Goal: Information Seeking & Learning: Learn about a topic

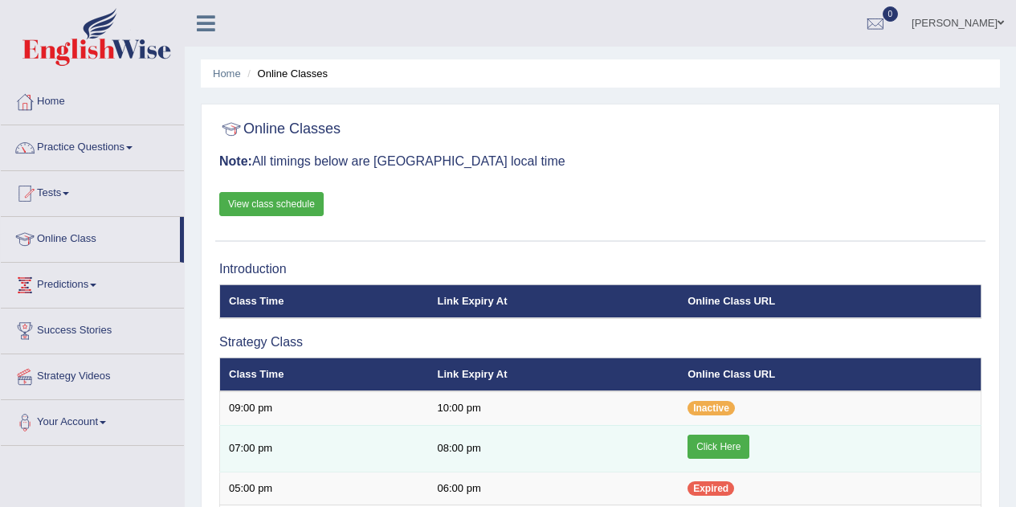
click at [729, 452] on link "Click Here" at bounding box center [718, 446] width 62 height 24
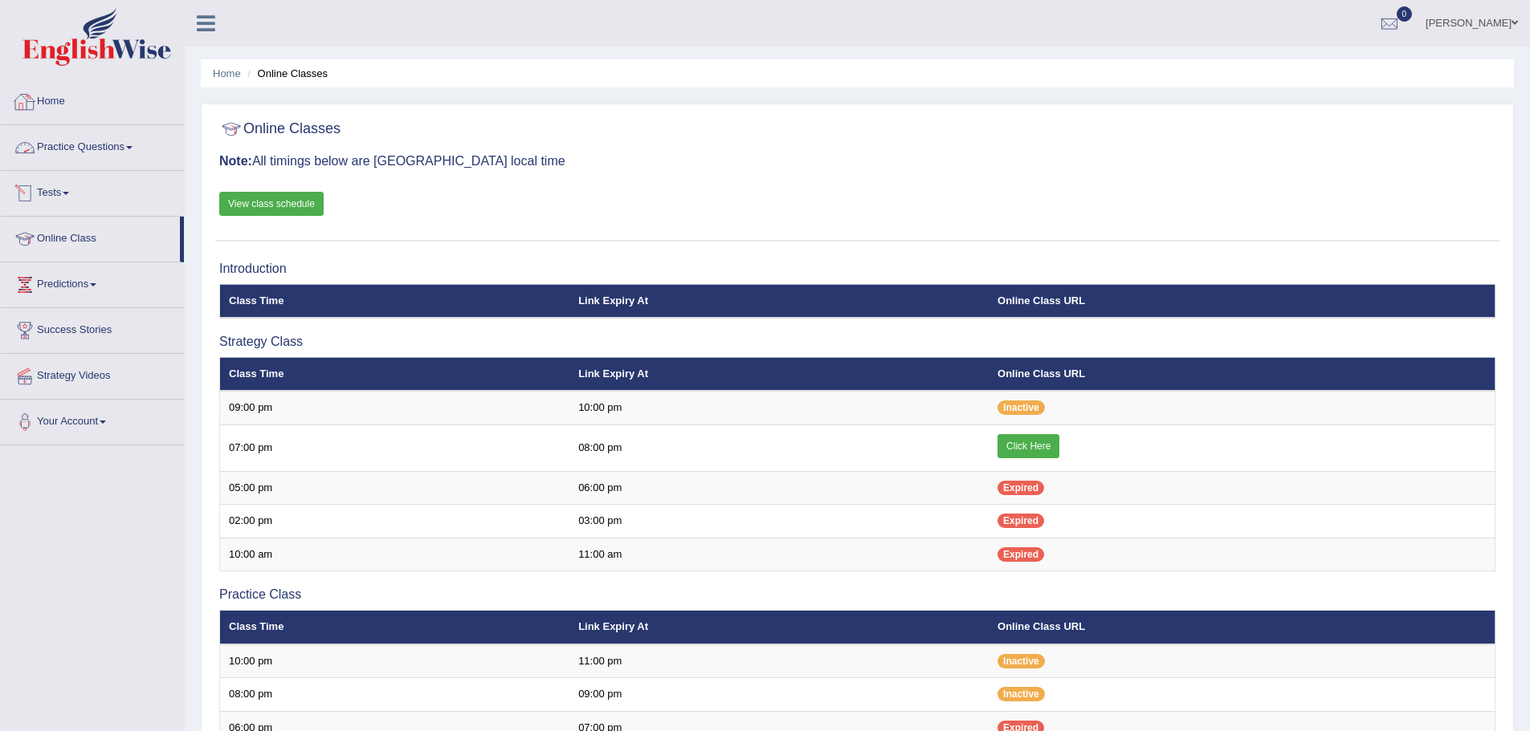
click at [100, 145] on link "Practice Questions" at bounding box center [92, 145] width 183 height 40
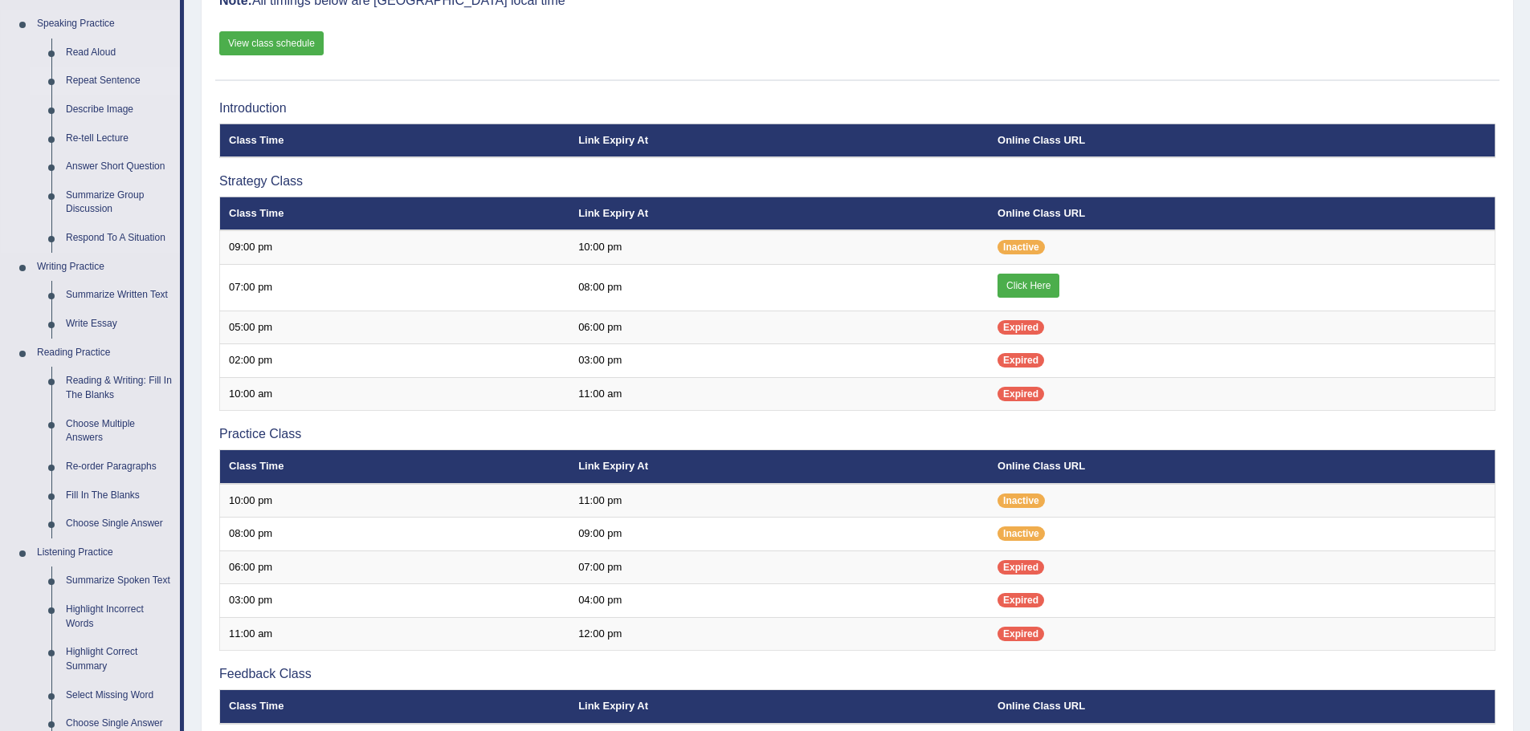
scroll to position [241, 0]
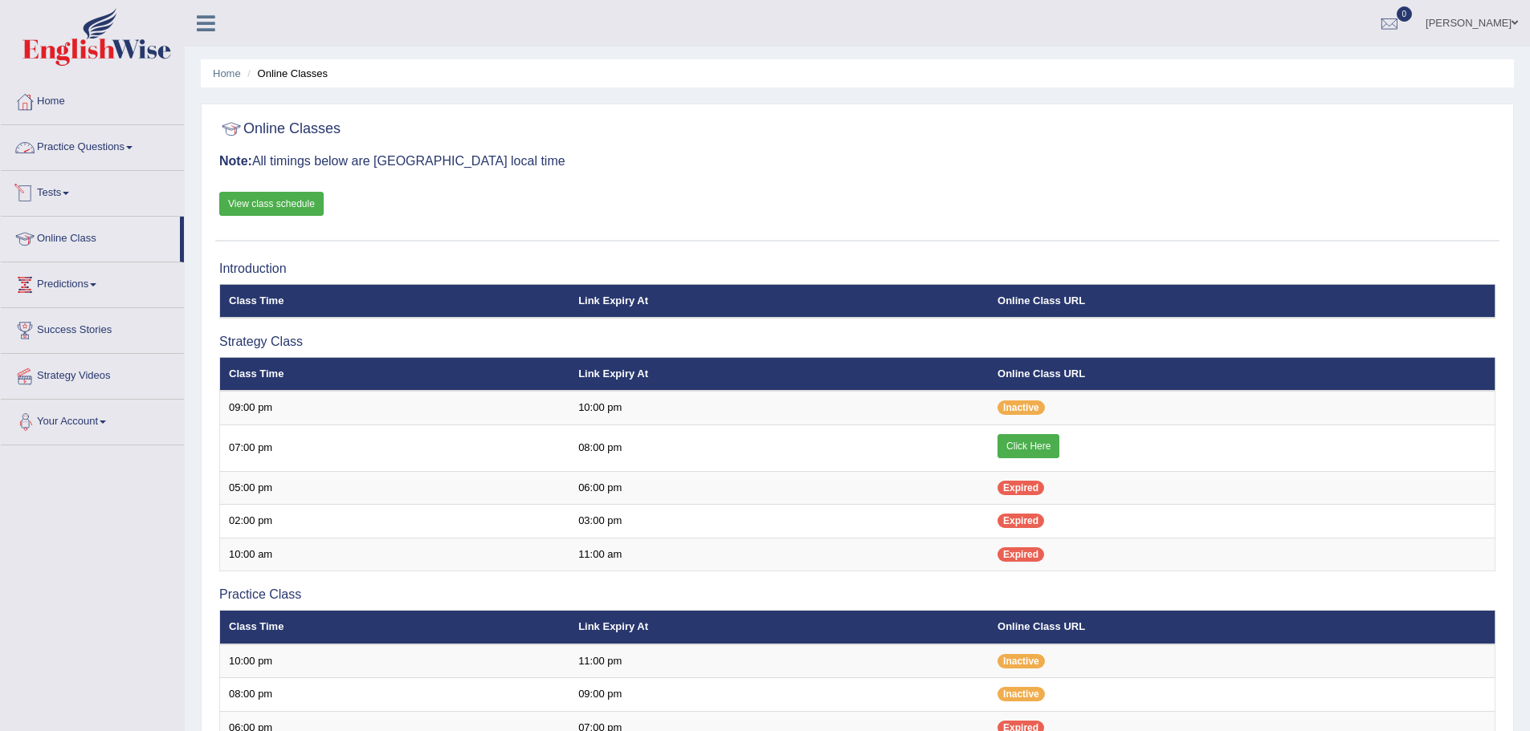
click at [90, 148] on link "Practice Questions" at bounding box center [92, 145] width 183 height 40
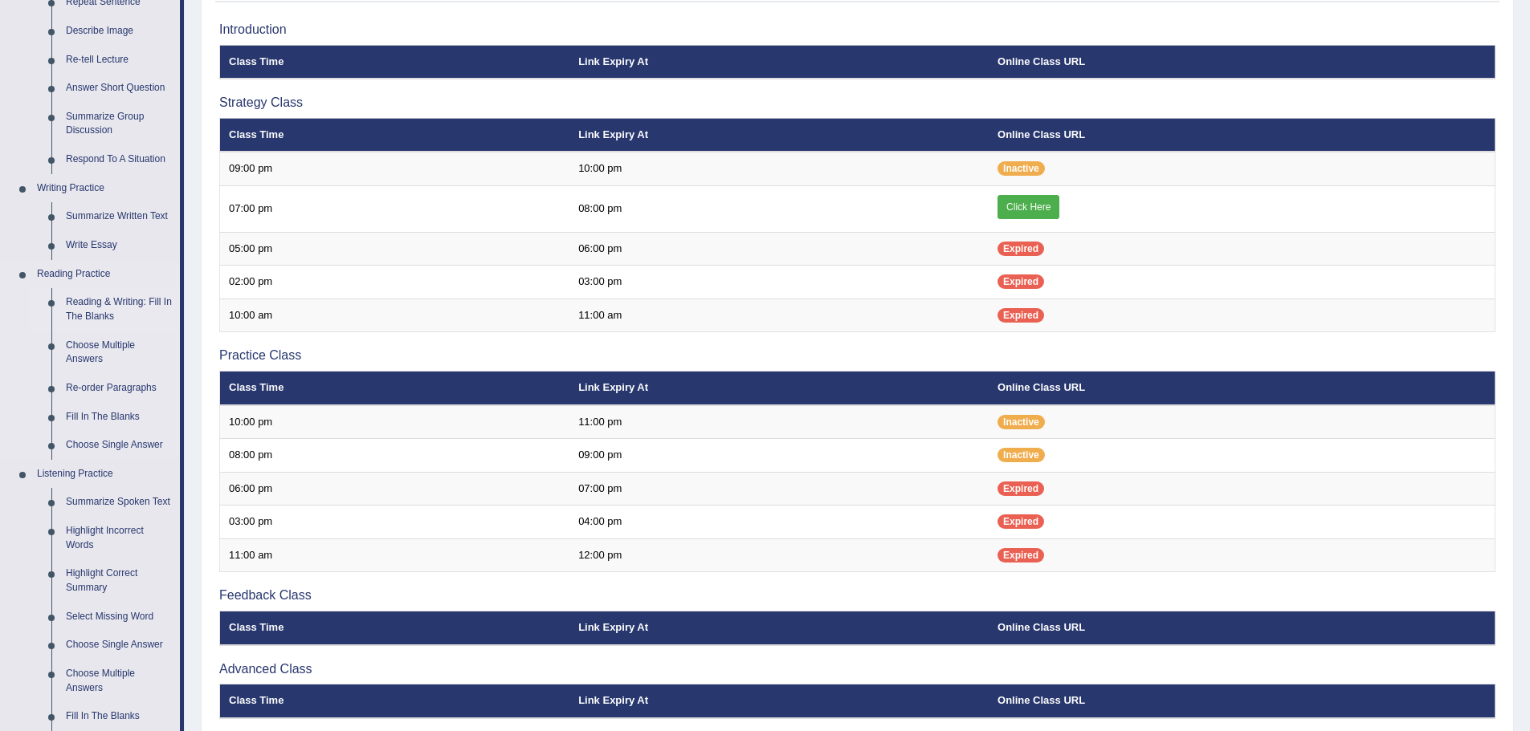
scroll to position [401, 0]
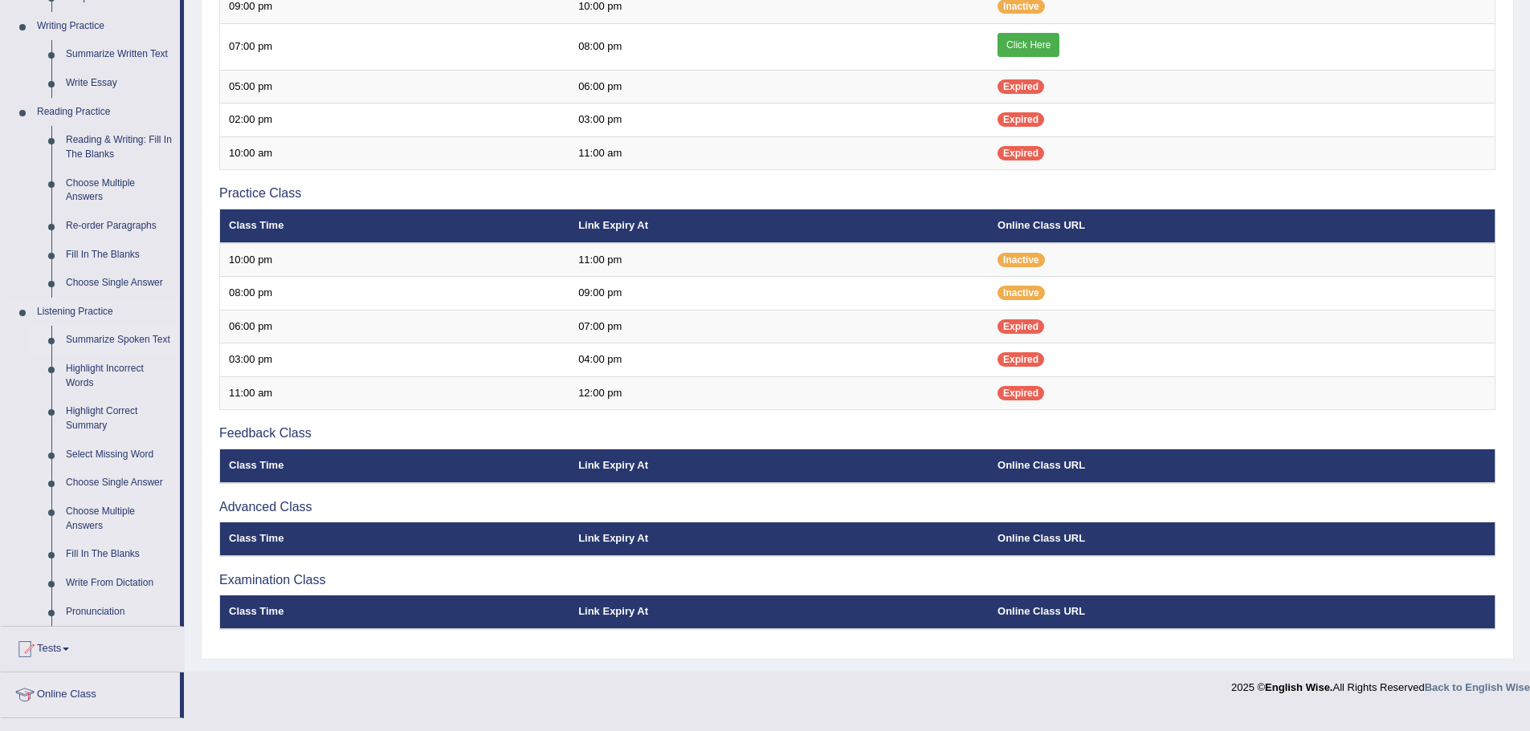
click at [109, 333] on link "Summarize Spoken Text" at bounding box center [119, 340] width 121 height 29
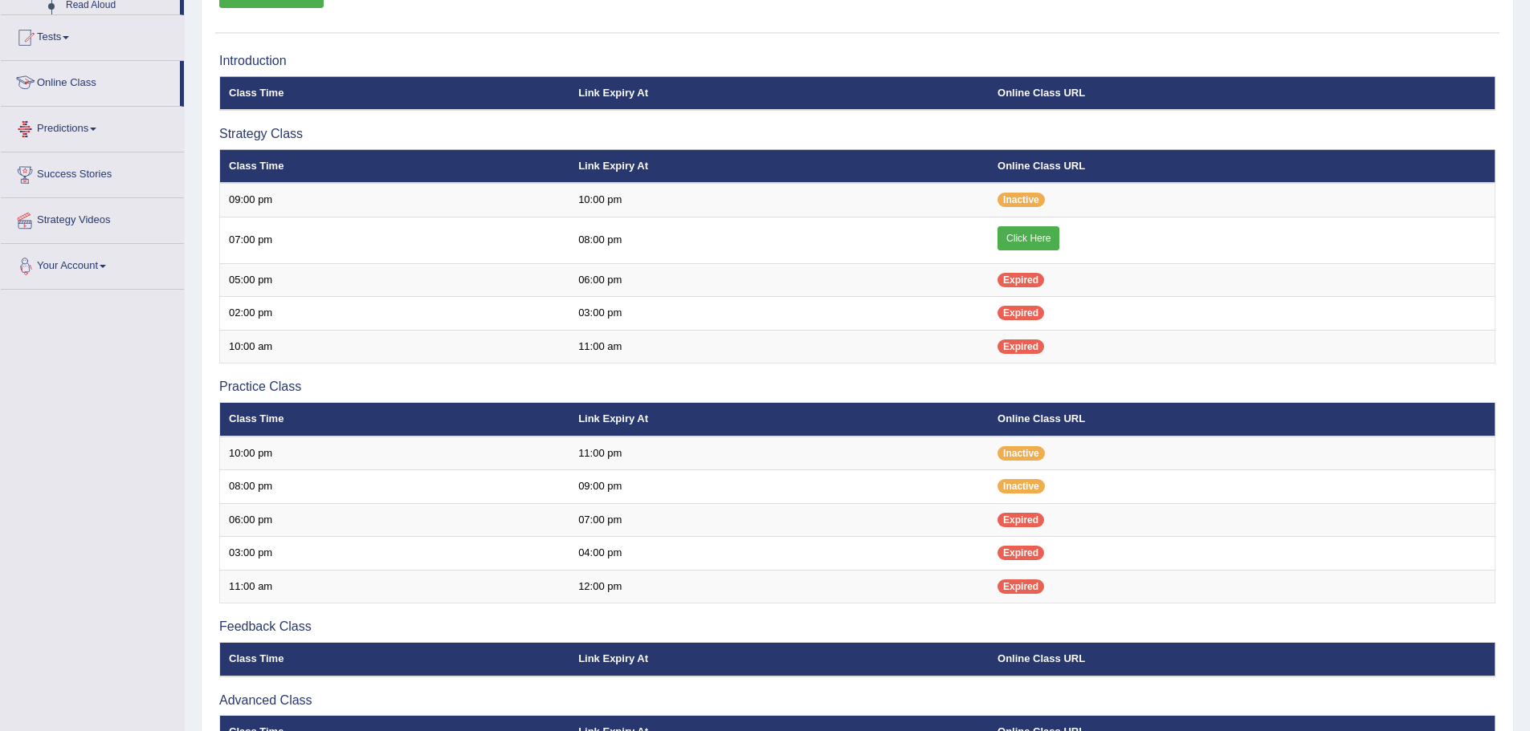
scroll to position [307, 0]
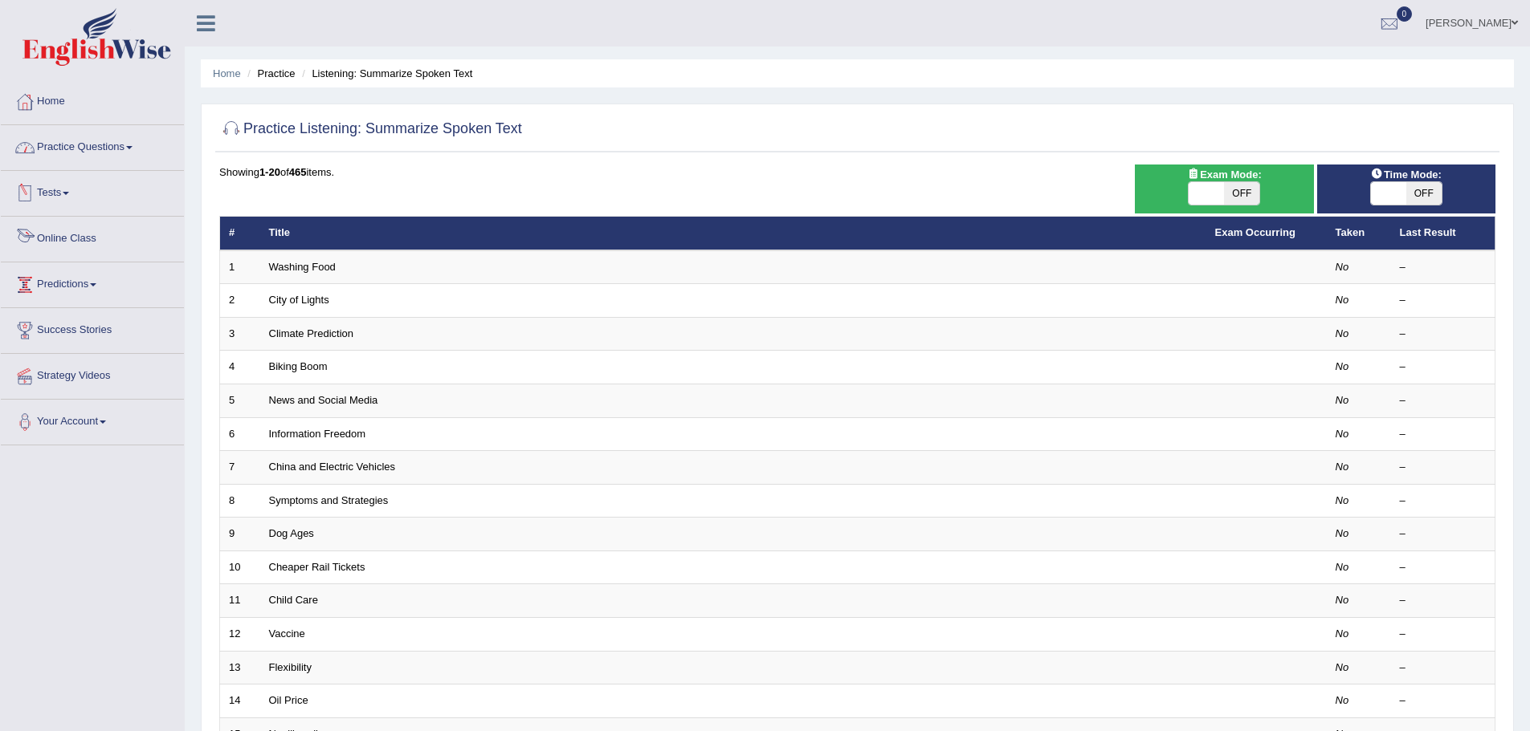
click at [119, 137] on link "Practice Questions" at bounding box center [92, 145] width 183 height 40
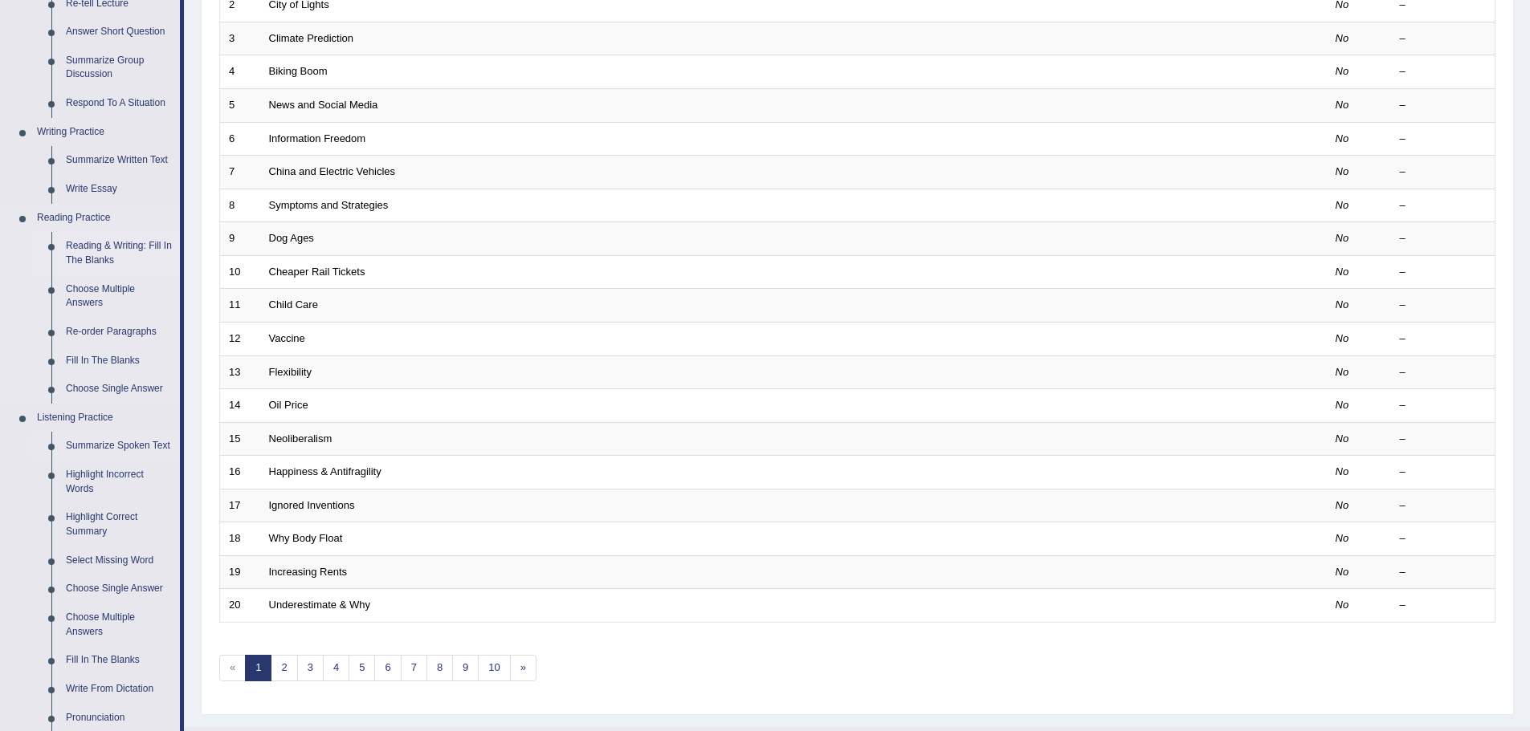
scroll to position [401, 0]
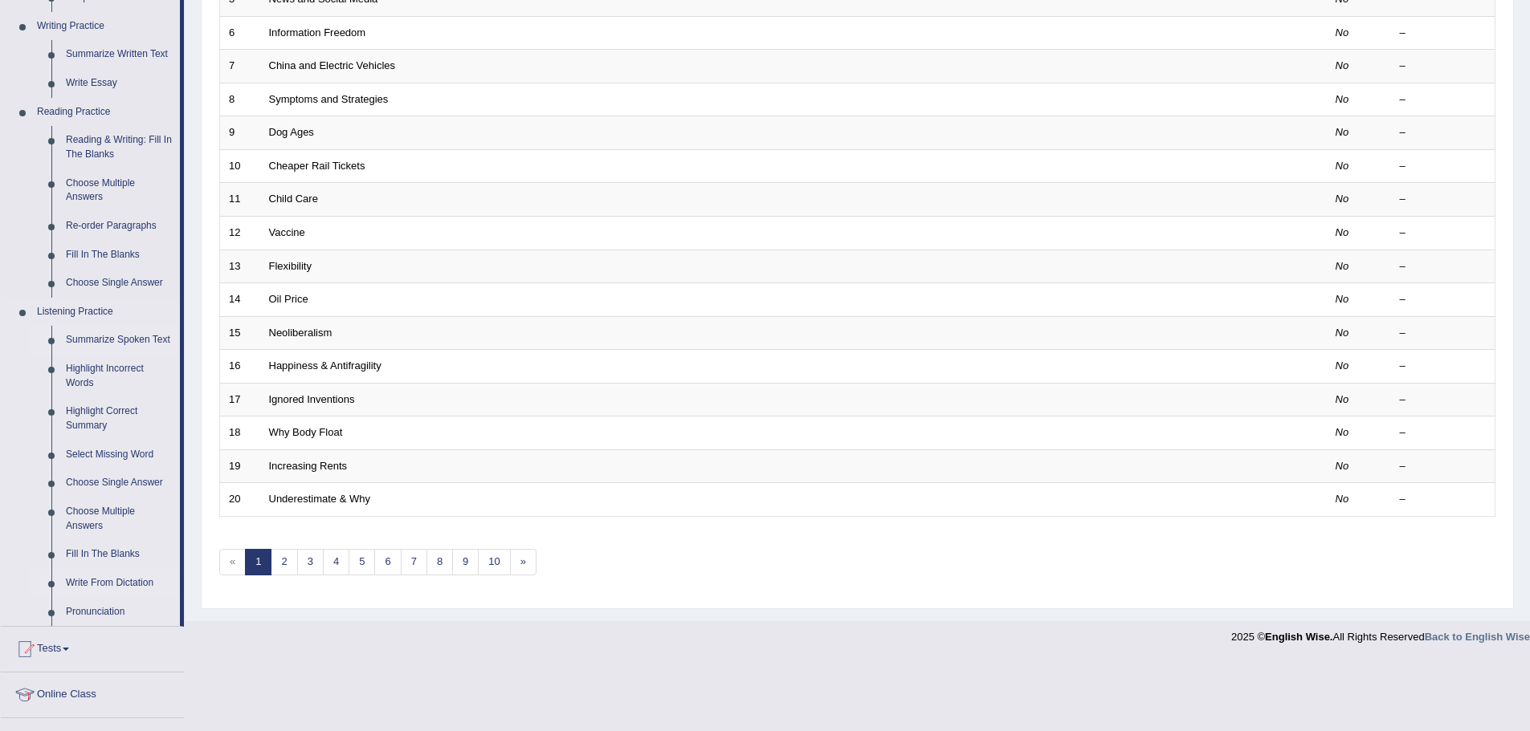
click at [140, 584] on link "Write From Dictation" at bounding box center [119, 583] width 121 height 29
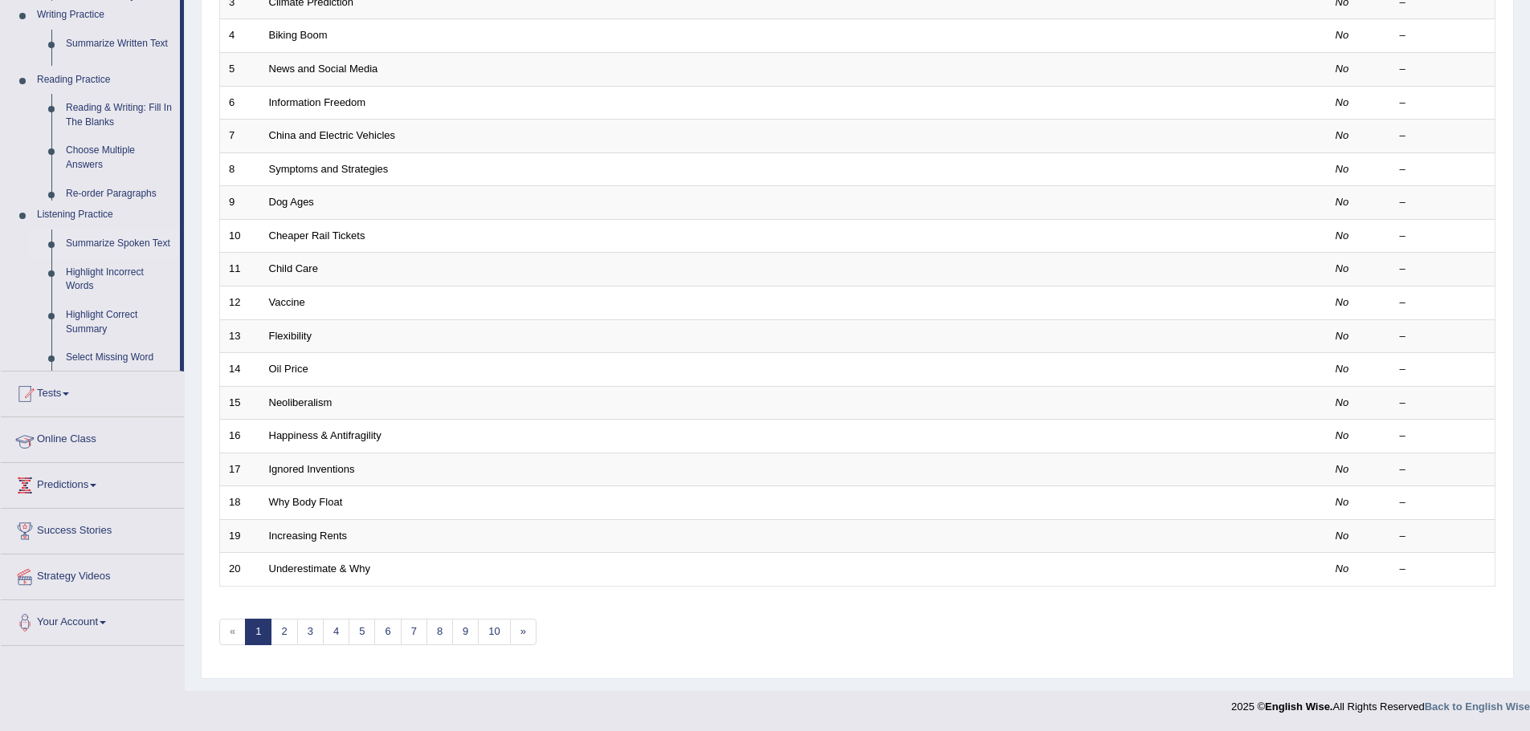
scroll to position [332, 0]
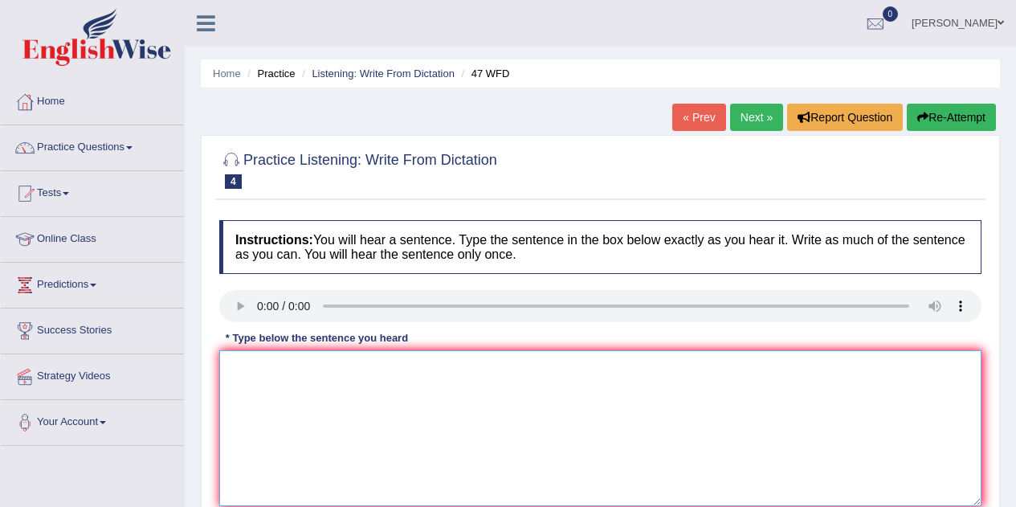
click at [274, 389] on textarea at bounding box center [600, 428] width 762 height 156
click at [322, 397] on textarea "To enrich screen reader interactions, please activate Accessibility in Grammarl…" at bounding box center [600, 428] width 762 height 156
type textarea "w"
click at [233, 371] on textarea "two drops of the solutions" at bounding box center [600, 428] width 762 height 156
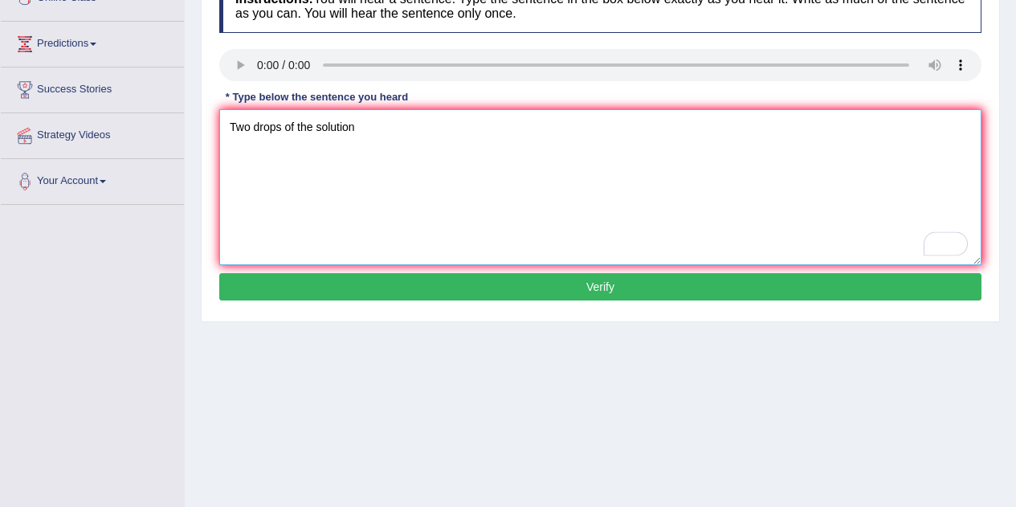
type textarea "Two drops of the solution"
click at [487, 297] on button "Verify" at bounding box center [600, 286] width 762 height 27
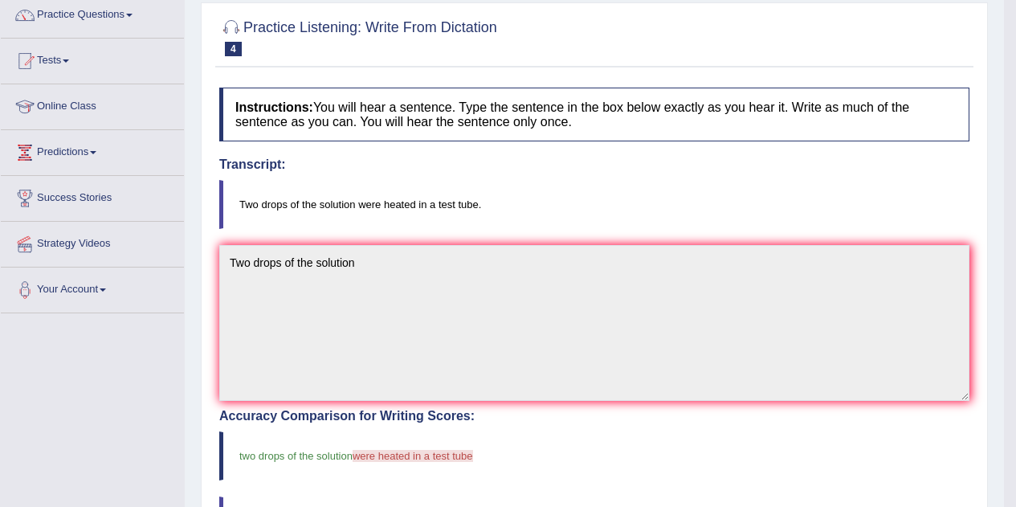
scroll to position [0, 0]
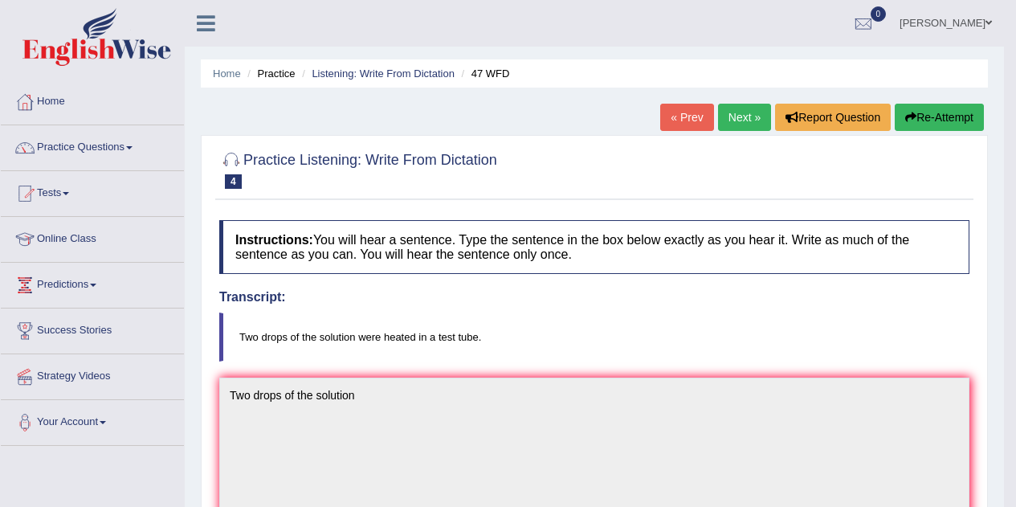
click at [735, 120] on link "Next »" at bounding box center [744, 117] width 53 height 27
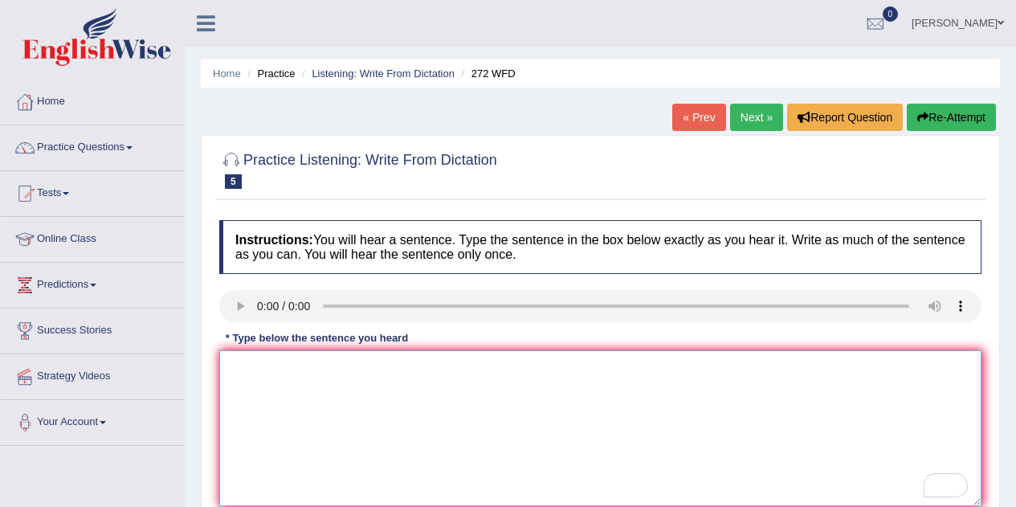
click at [250, 415] on textarea "To enrich screen reader interactions, please activate Accessibility in Grammarl…" at bounding box center [600, 428] width 762 height 156
click at [276, 368] on textarea "The deve has a great negative impact on the environment" at bounding box center [600, 428] width 762 height 156
click at [277, 371] on textarea "The deve has a great negative impact on the environment" at bounding box center [600, 428] width 762 height 156
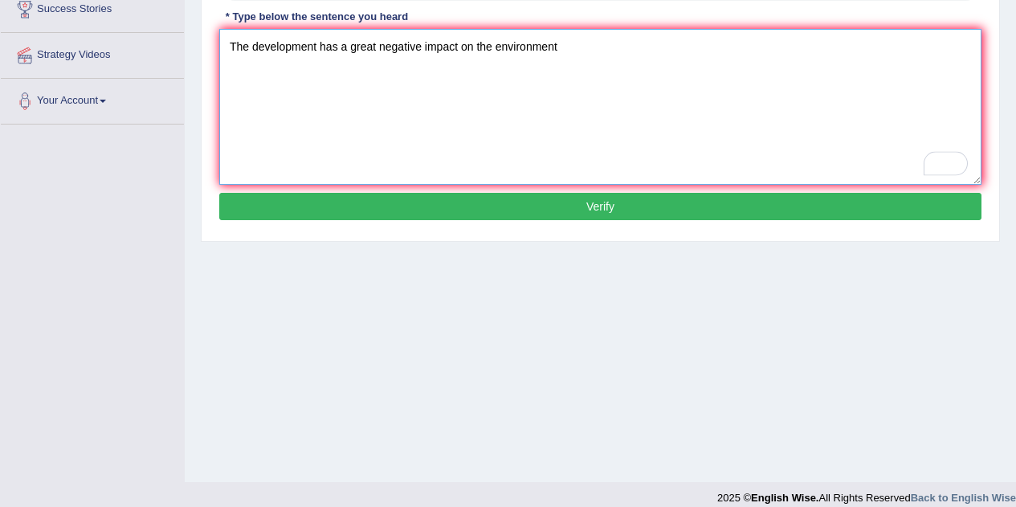
scroll to position [241, 0]
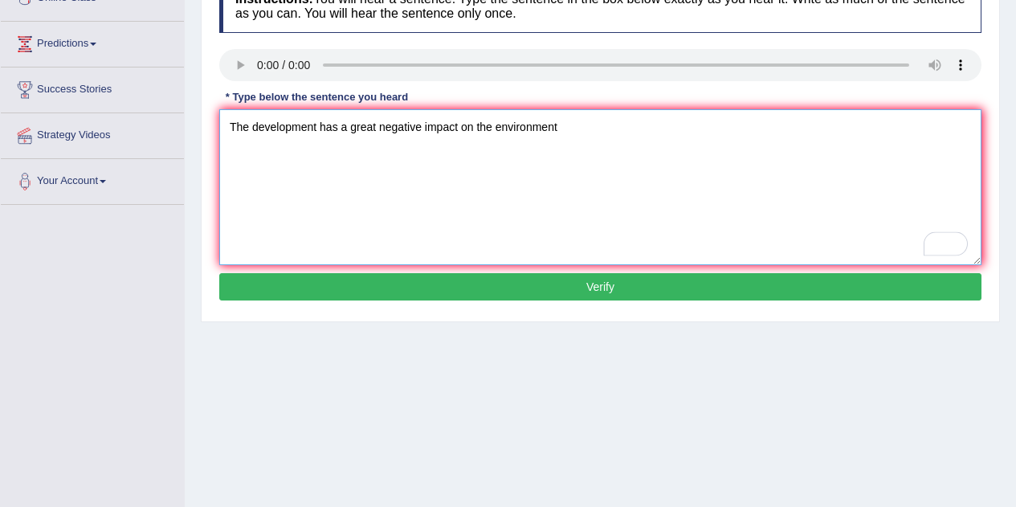
type textarea "The development has a great negative impact on the environment"
click at [356, 294] on button "Verify" at bounding box center [600, 286] width 762 height 27
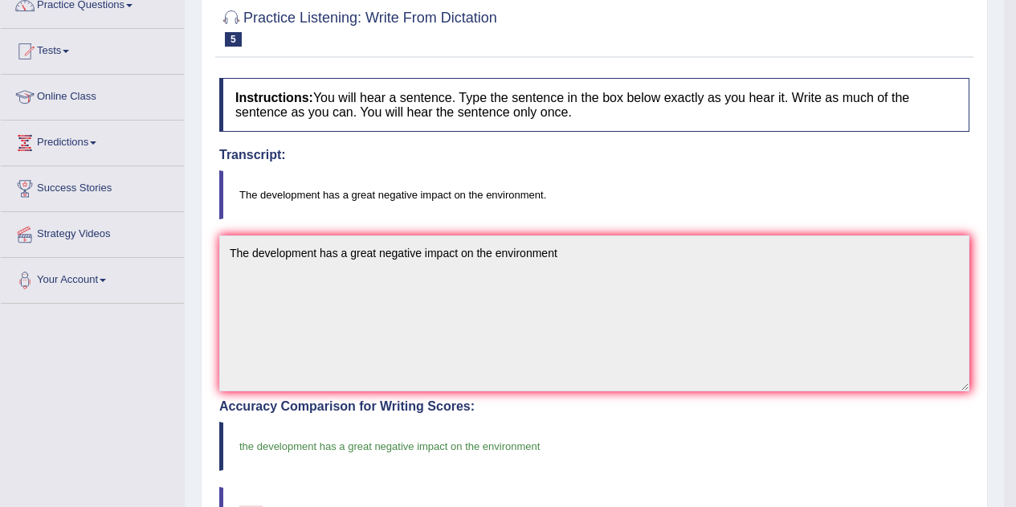
scroll to position [0, 0]
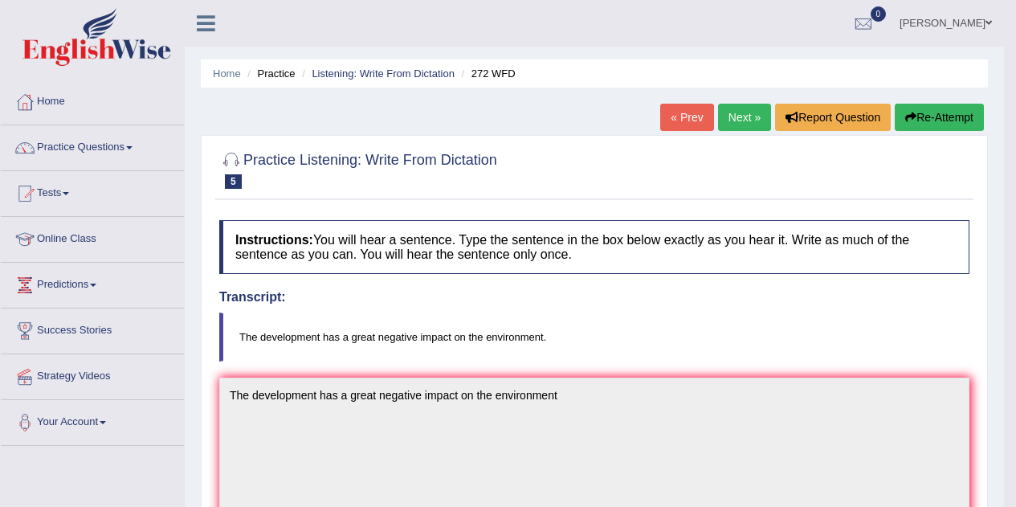
click at [739, 121] on link "Next »" at bounding box center [744, 117] width 53 height 27
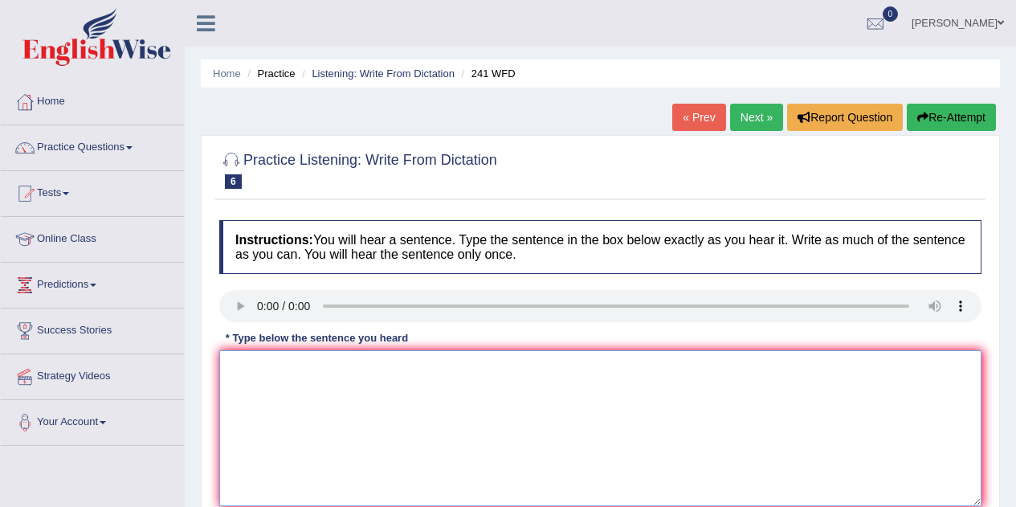
click at [294, 377] on textarea at bounding box center [600, 428] width 762 height 156
click at [261, 367] on textarea "To enrich screen reader interactions, please activate Accessibility in Grammarl…" at bounding box center [600, 428] width 762 height 156
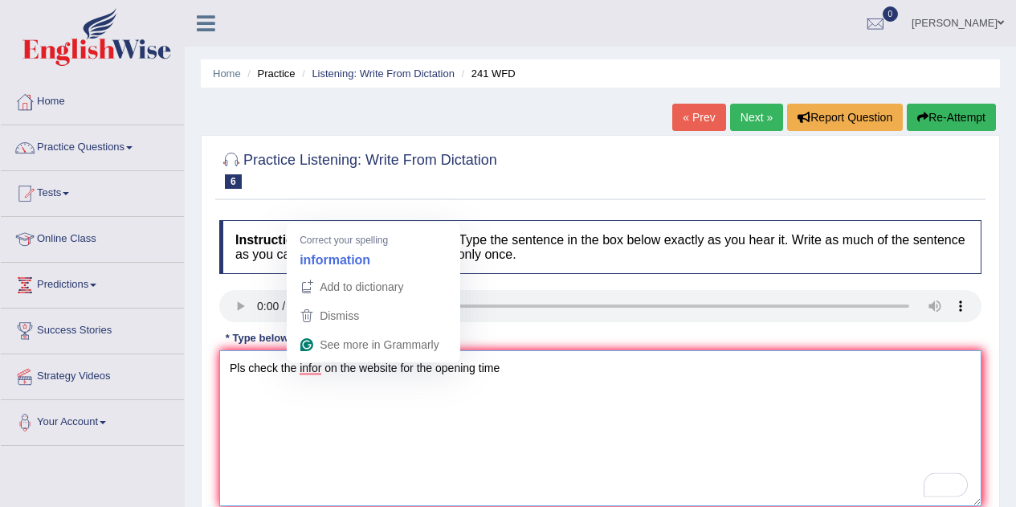
click at [322, 368] on textarea "Pls check the infor on the website for the opening time" at bounding box center [600, 428] width 762 height 156
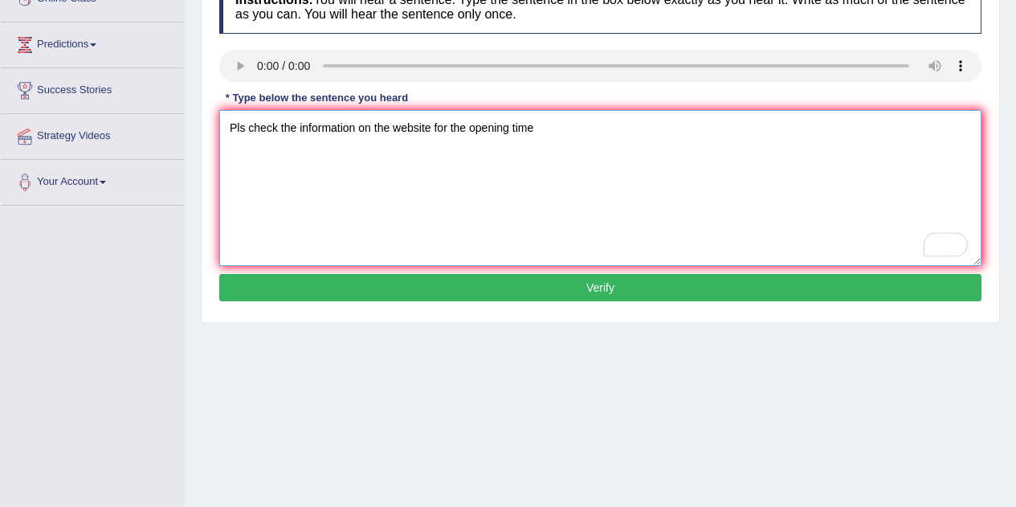
scroll to position [241, 0]
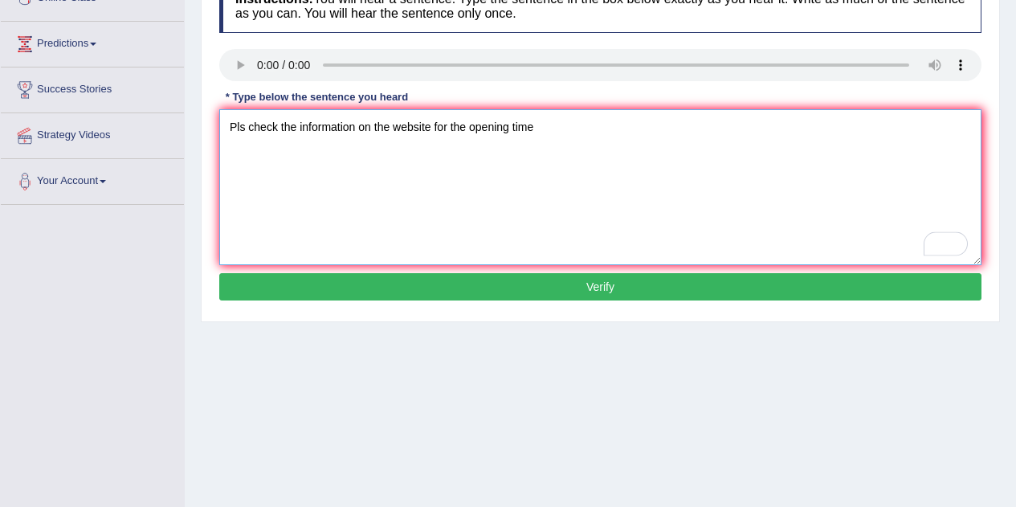
type textarea "Pls check the information on the website for the opening time"
click at [468, 291] on button "Verify" at bounding box center [600, 286] width 762 height 27
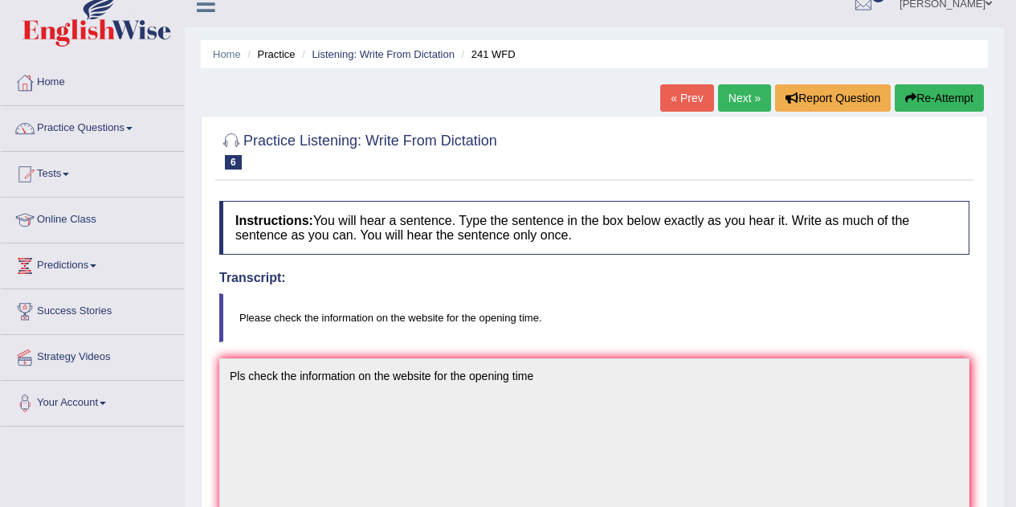
scroll to position [0, 0]
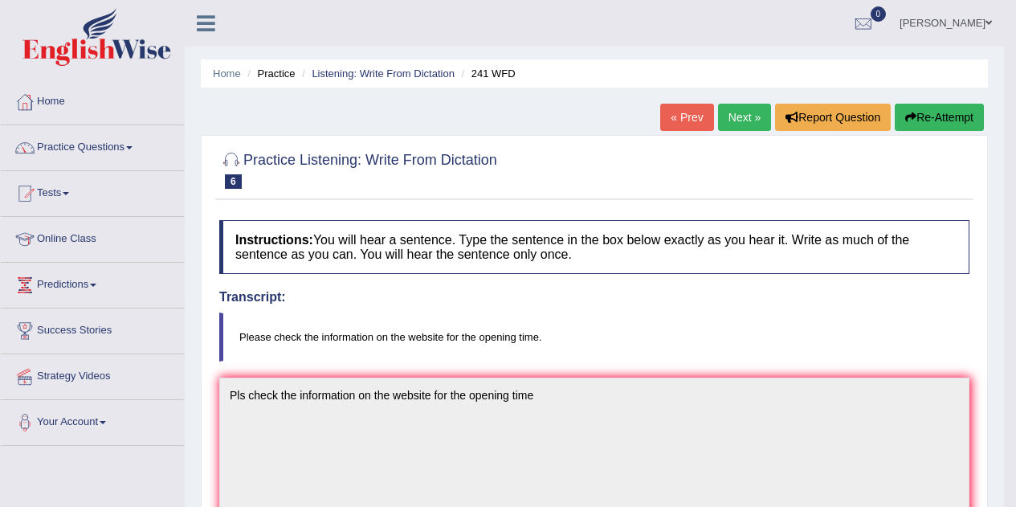
click at [735, 111] on link "Next »" at bounding box center [744, 117] width 53 height 27
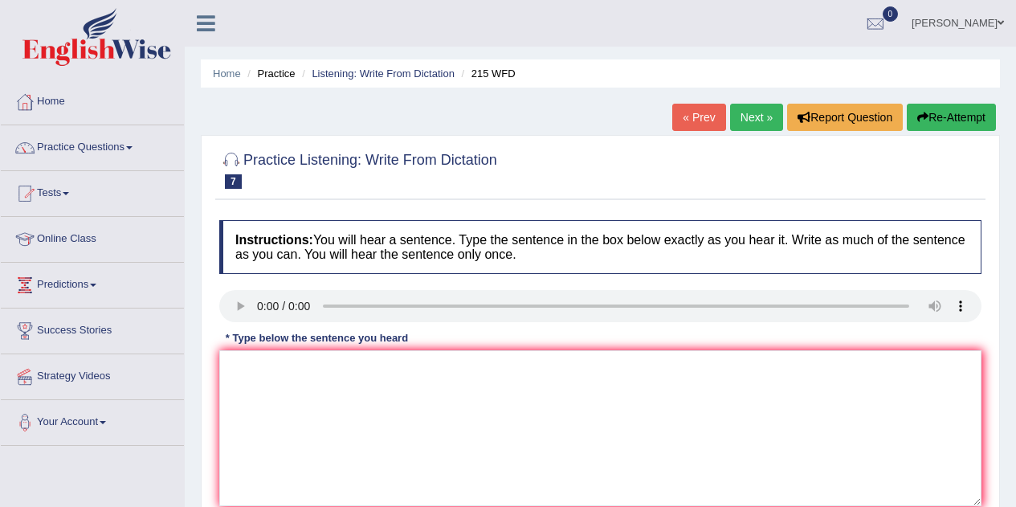
click at [355, 387] on textarea at bounding box center [600, 428] width 762 height 156
click at [288, 401] on textarea "To enrich screen reader interactions, please activate Accessibility in Grammarl…" at bounding box center [600, 428] width 762 height 156
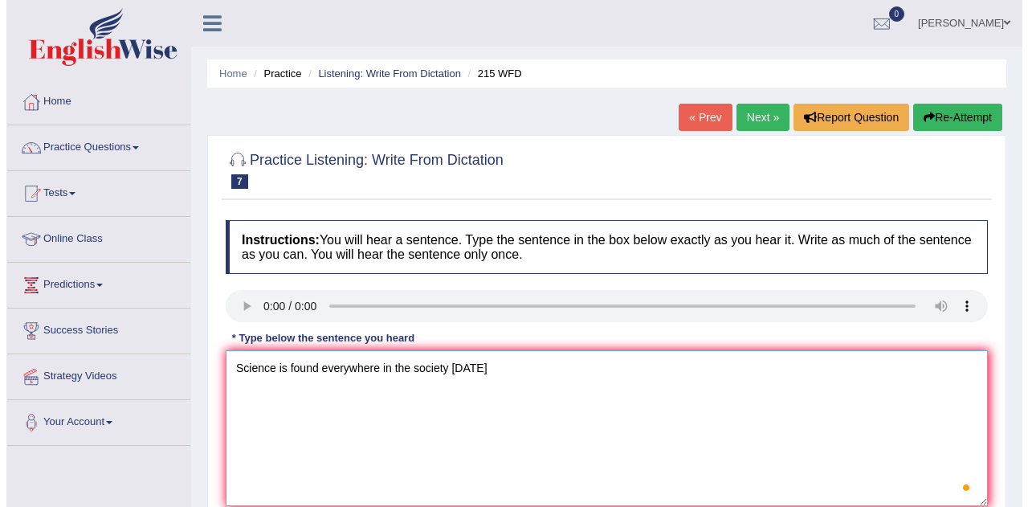
scroll to position [80, 0]
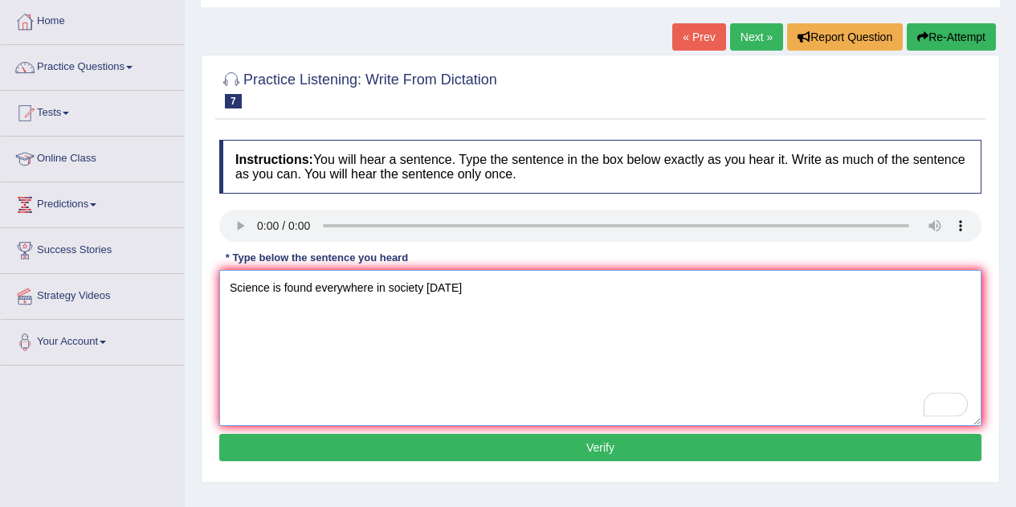
type textarea "Science is found everywhere in society today"
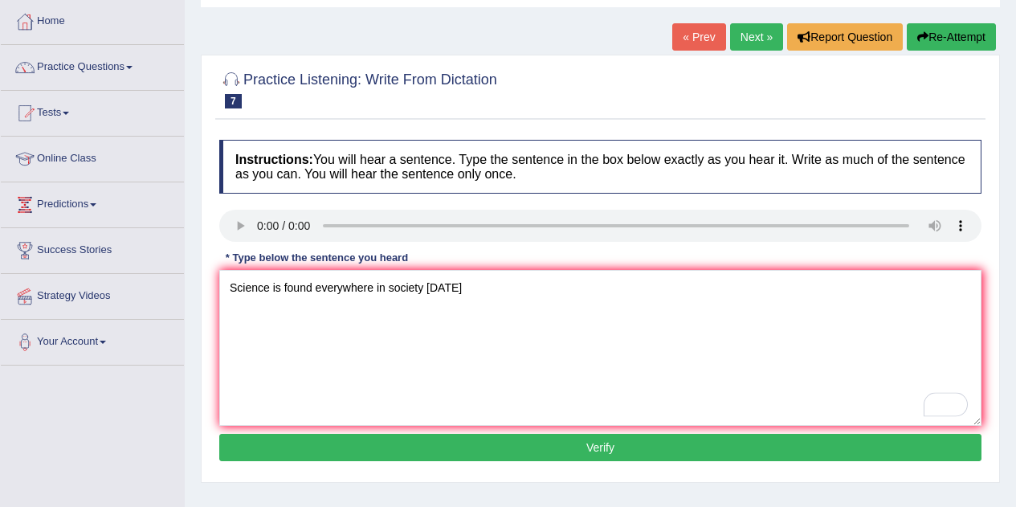
click at [393, 448] on button "Verify" at bounding box center [600, 447] width 762 height 27
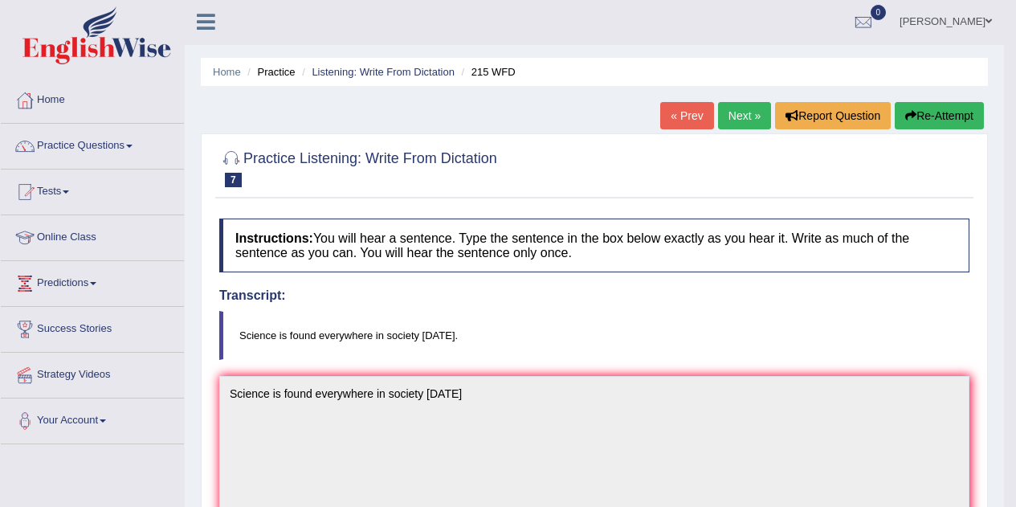
scroll to position [0, 0]
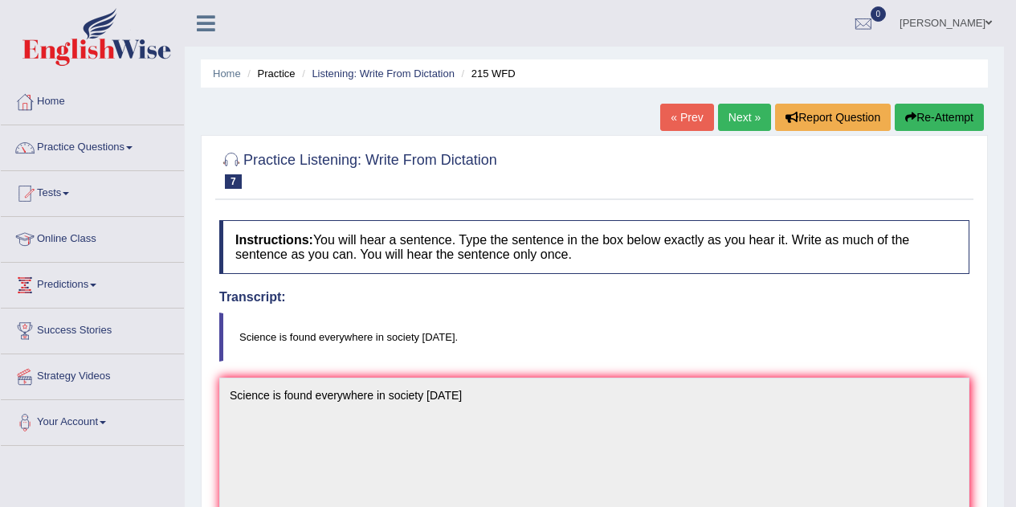
click at [750, 112] on link "Next »" at bounding box center [744, 117] width 53 height 27
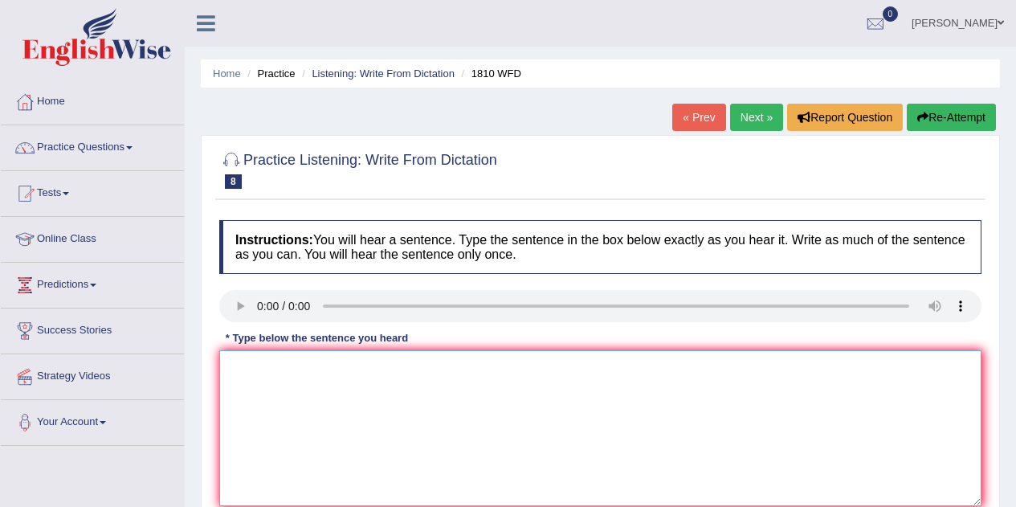
drag, startPoint x: 0, startPoint y: 0, endPoint x: 277, endPoint y: 414, distance: 498.4
click at [267, 418] on textarea at bounding box center [600, 428] width 762 height 156
click at [256, 389] on textarea "To enrich screen reader interactions, please activate Accessibility in Grammarl…" at bounding box center [600, 428] width 762 height 156
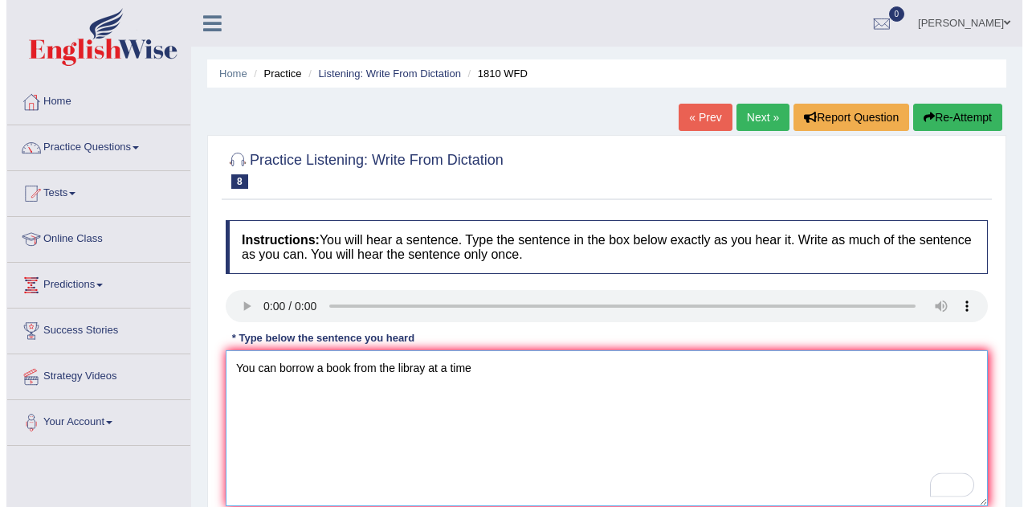
scroll to position [241, 0]
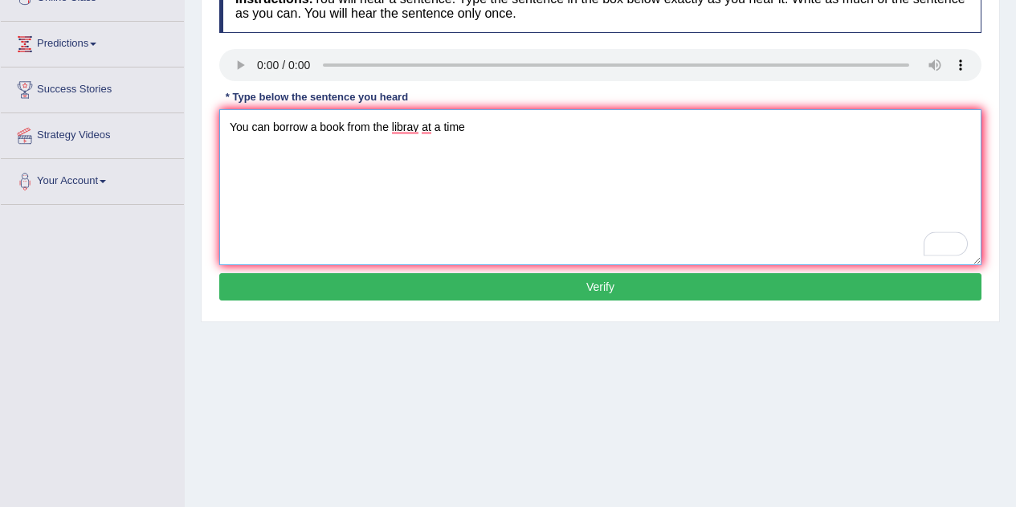
type textarea "You can borrow a book from the libray at a time"
click at [373, 289] on button "Verify" at bounding box center [600, 286] width 762 height 27
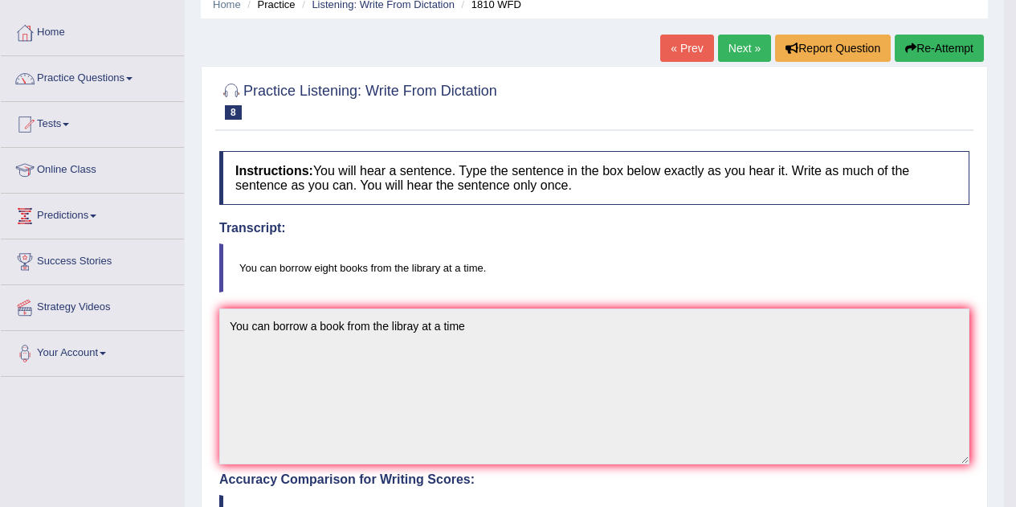
scroll to position [0, 0]
